Goal: Book appointment/travel/reservation

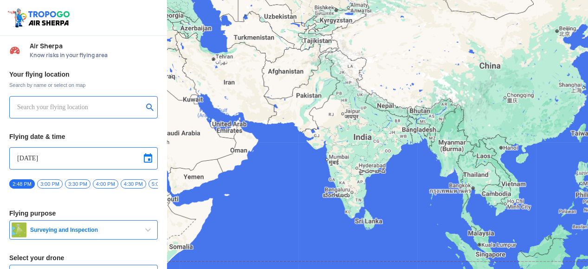
click at [81, 110] on input "text" at bounding box center [80, 107] width 126 height 11
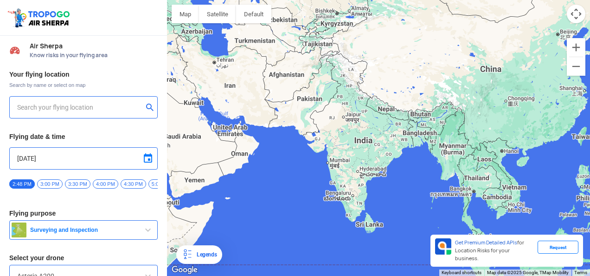
click at [81, 110] on input "text" at bounding box center [80, 107] width 126 height 11
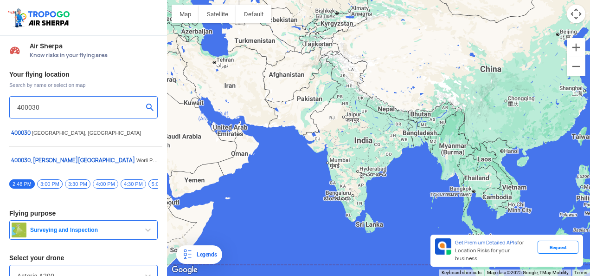
scroll to position [0, 387]
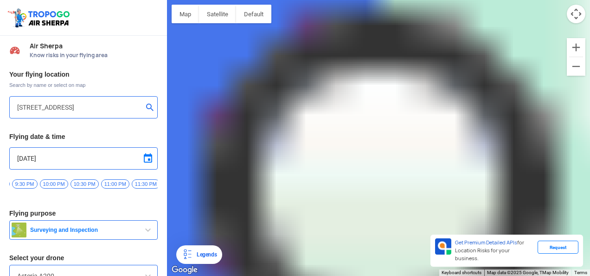
type input "[STREET_ADDRESS]"
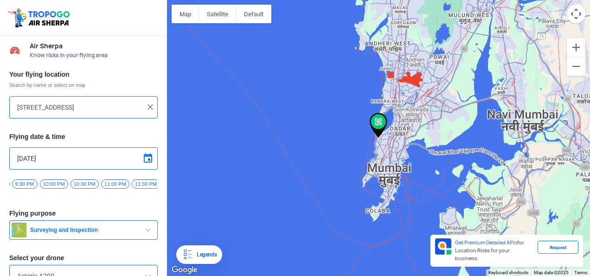
click at [71, 233] on span "Surveying and Inspection" at bounding box center [84, 229] width 116 height 7
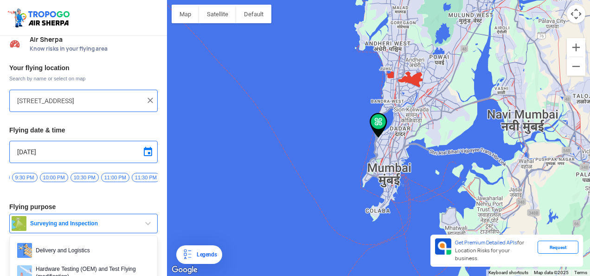
scroll to position [0, 0]
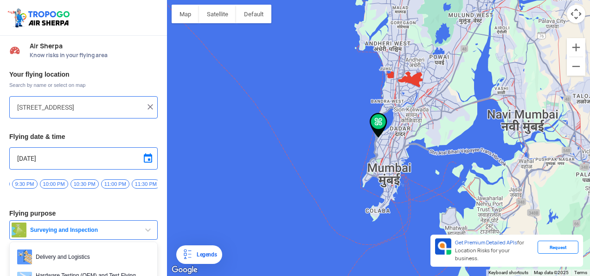
click at [143, 157] on span at bounding box center [148, 158] width 11 height 11
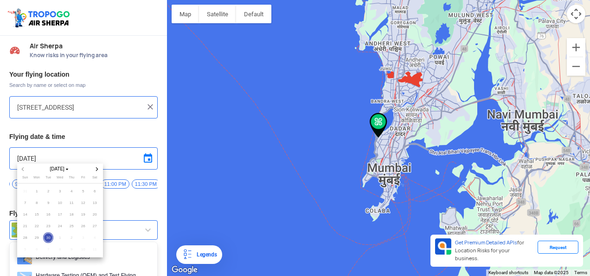
click at [96, 170] on icon "Next month" at bounding box center [97, 169] width 4 height 4
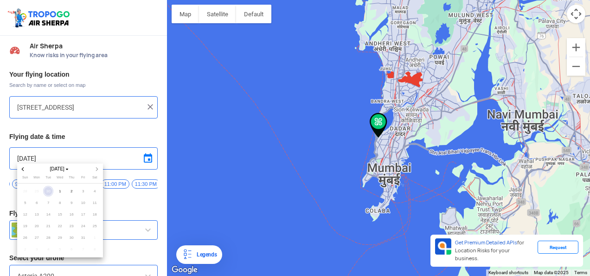
click at [83, 201] on span "10" at bounding box center [83, 202] width 11 height 11
click at [70, 190] on span "2" at bounding box center [71, 191] width 11 height 11
type input "[DATE]"
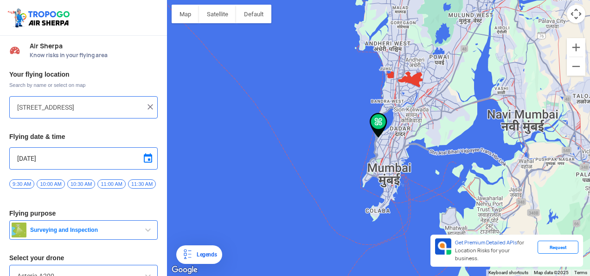
scroll to position [0, 532]
click at [107, 183] on span "11:00 AM" at bounding box center [109, 183] width 28 height 9
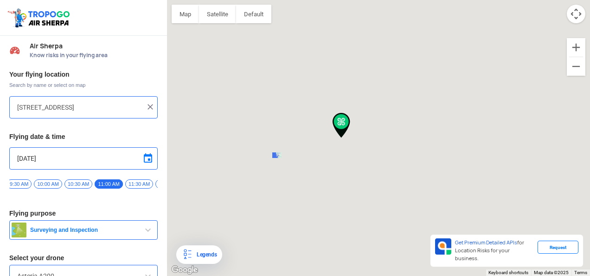
type input "[STREET_ADDRESS]"
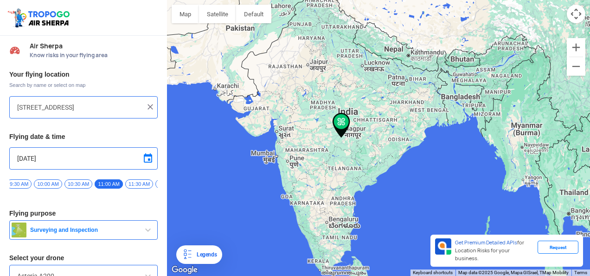
click at [145, 161] on span at bounding box center [148, 158] width 11 height 11
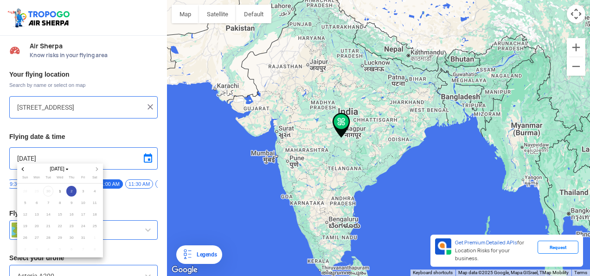
click at [84, 202] on span "10" at bounding box center [83, 202] width 11 height 11
click at [134, 198] on div at bounding box center [295, 138] width 590 height 276
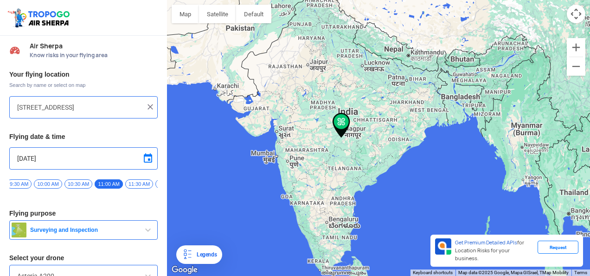
click at [146, 107] on img at bounding box center [150, 106] width 9 height 9
click at [143, 109] on div at bounding box center [83, 107] width 133 height 11
click at [86, 109] on input "text" at bounding box center [80, 107] width 126 height 11
type input "4"
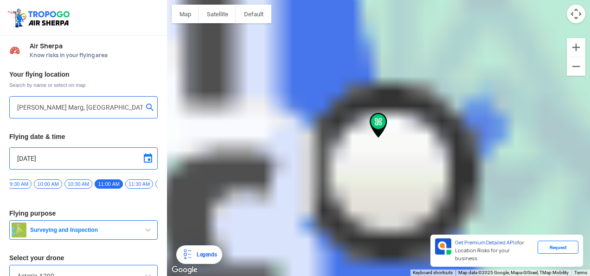
type input "[STREET_ADDRESS][PERSON_NAME]. [GEOGRAPHIC_DATA], [GEOGRAPHIC_DATA], [GEOGRAPHI…"
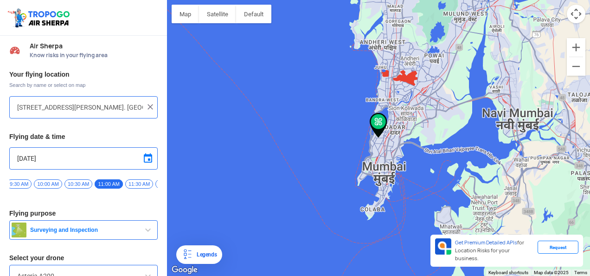
click at [96, 184] on span "11:00 AM" at bounding box center [109, 183] width 28 height 9
click at [567, 253] on div "Request" at bounding box center [558, 246] width 41 height 13
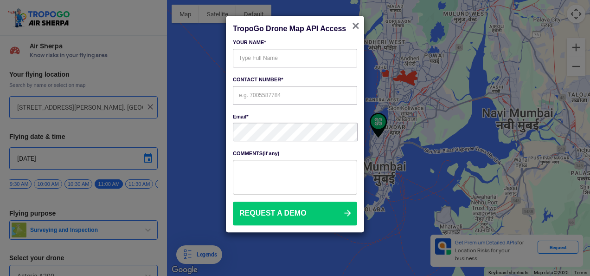
click at [356, 23] on span "×" at bounding box center [355, 26] width 7 height 14
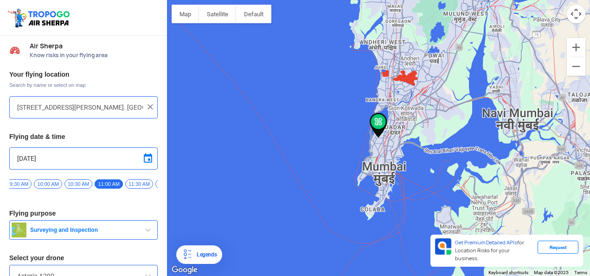
click at [380, 128] on img at bounding box center [379, 125] width 18 height 25
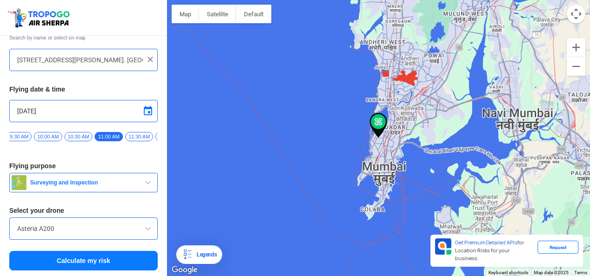
click at [135, 227] on input "Asteria A200" at bounding box center [83, 228] width 133 height 11
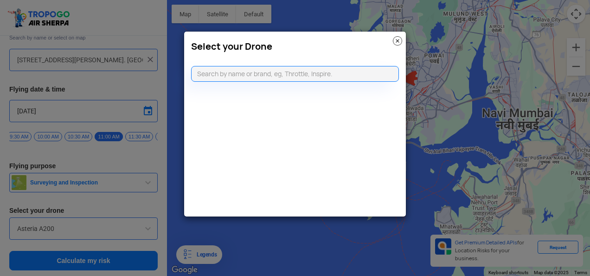
click at [395, 40] on img at bounding box center [397, 40] width 9 height 9
